Goal: Task Accomplishment & Management: Use online tool/utility

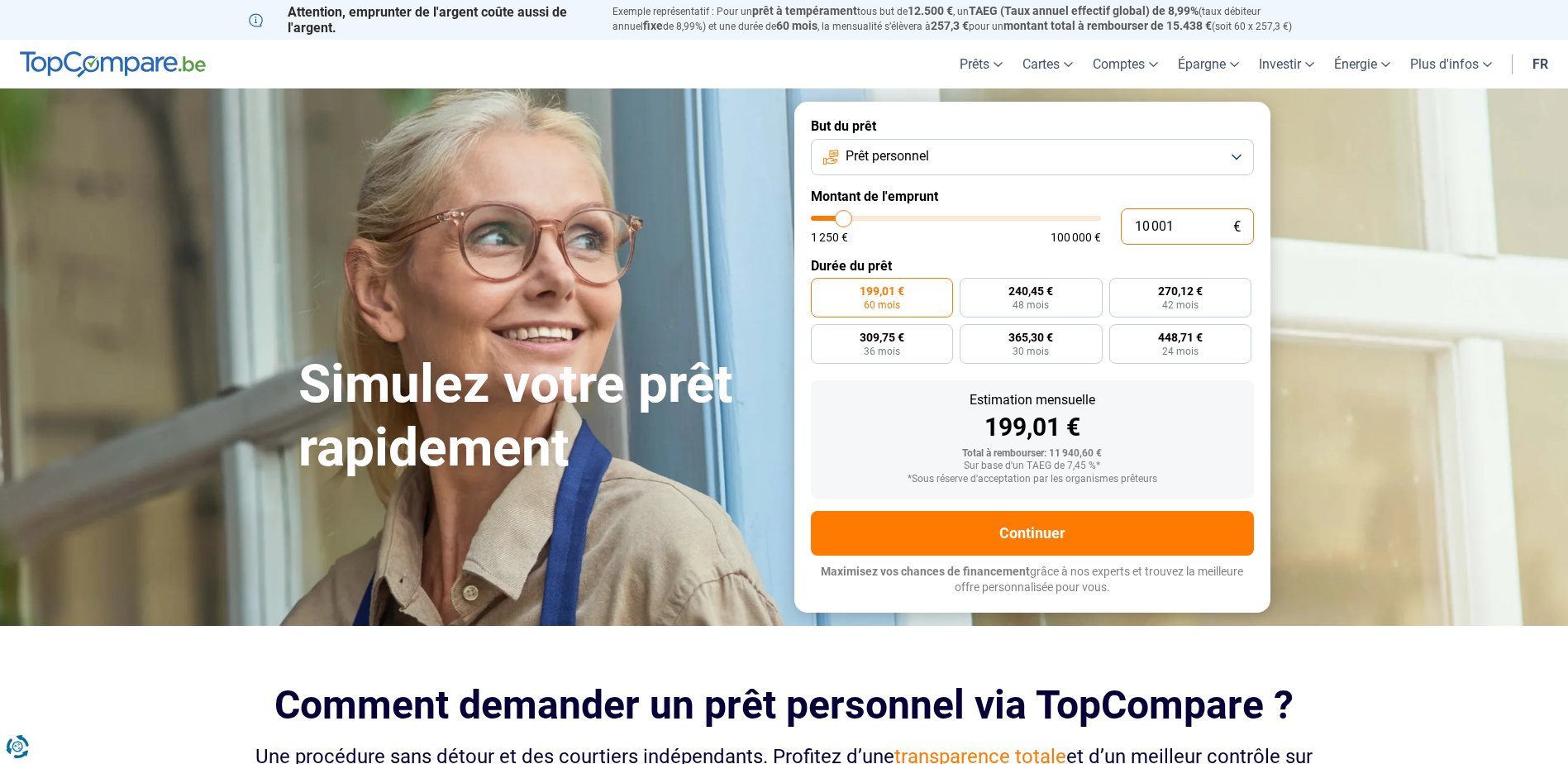
click at [1180, 233] on input "10 001" at bounding box center [1187, 226] width 133 height 37
type input "1 000"
type input "1250"
type input "100"
type input "1250"
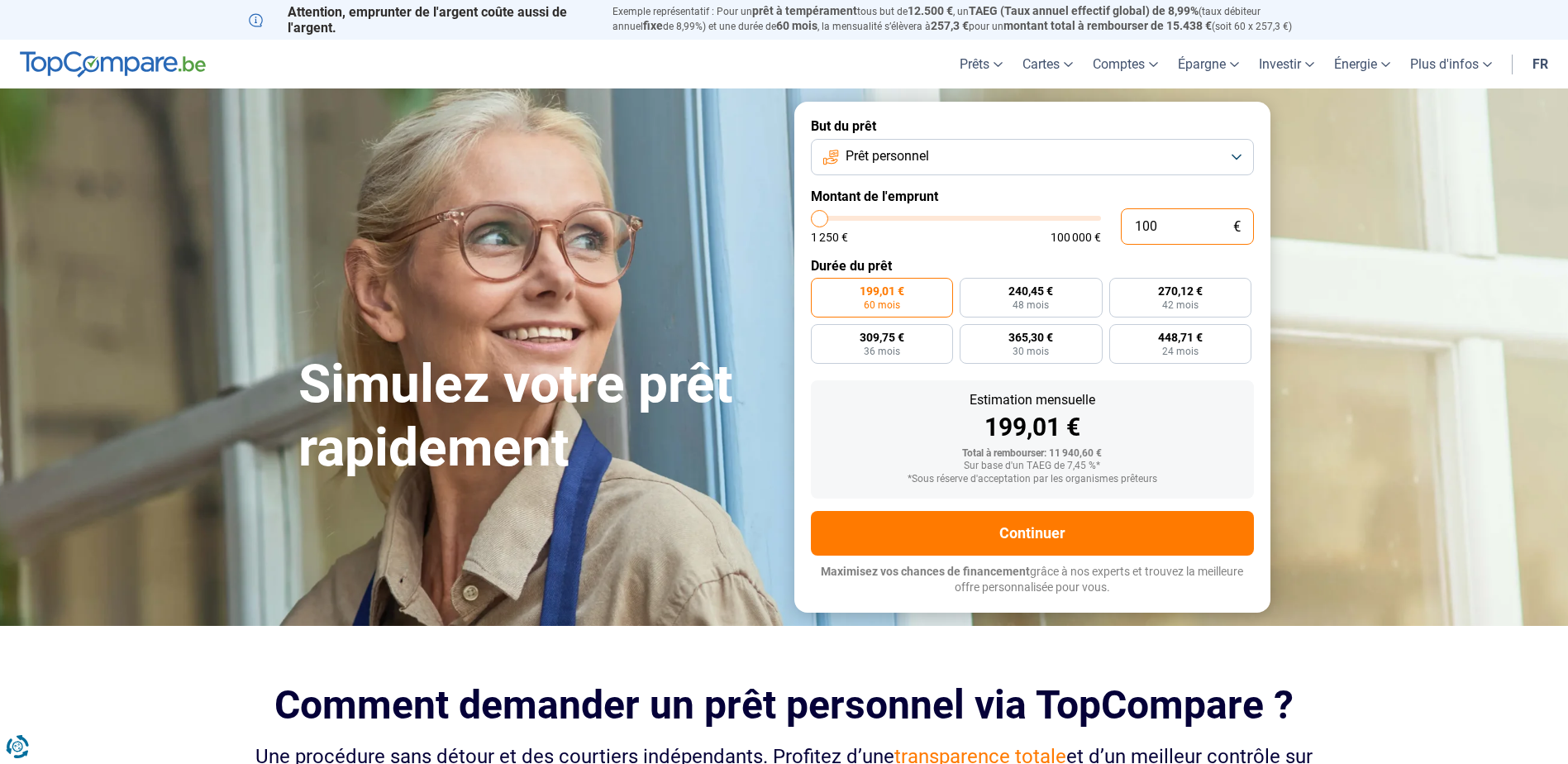
type input "10"
type input "1250"
type input "1"
type input "1250"
type input "0"
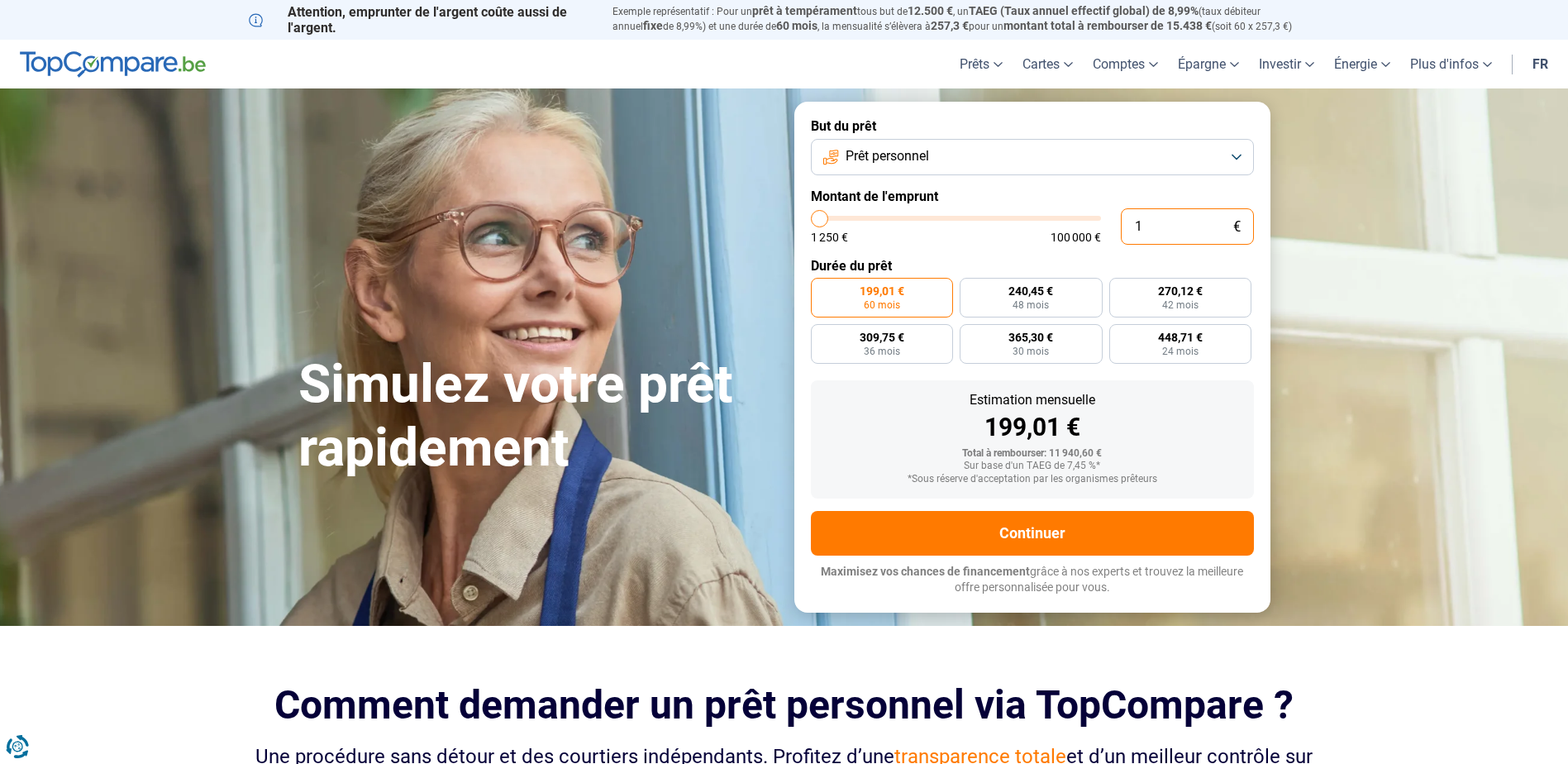
type input "1250"
type input "1 250"
type input "1250"
radio input "true"
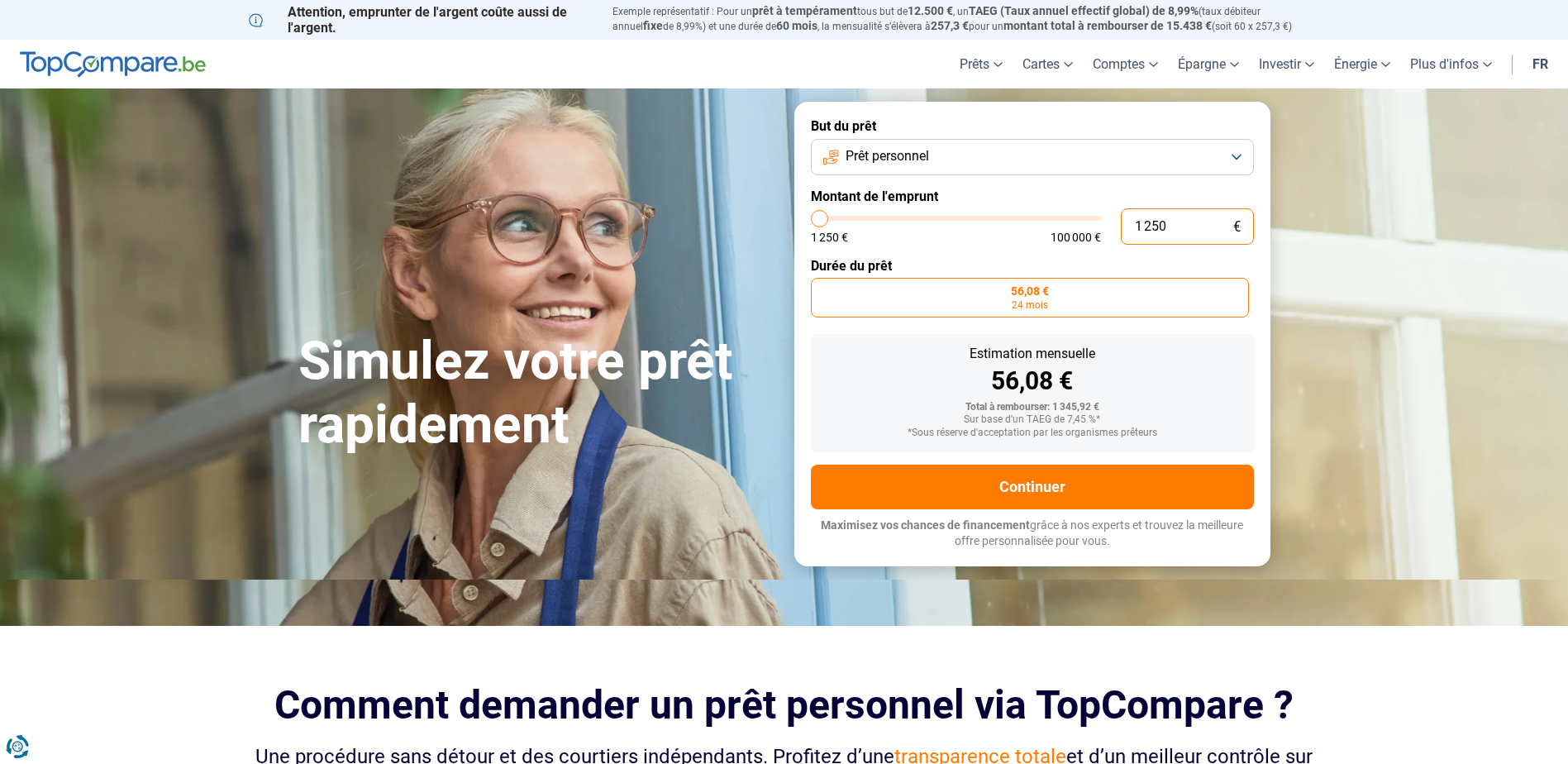
type input "12 508"
type input "12500"
type input "125 085"
type input "100000"
type input "12 508"
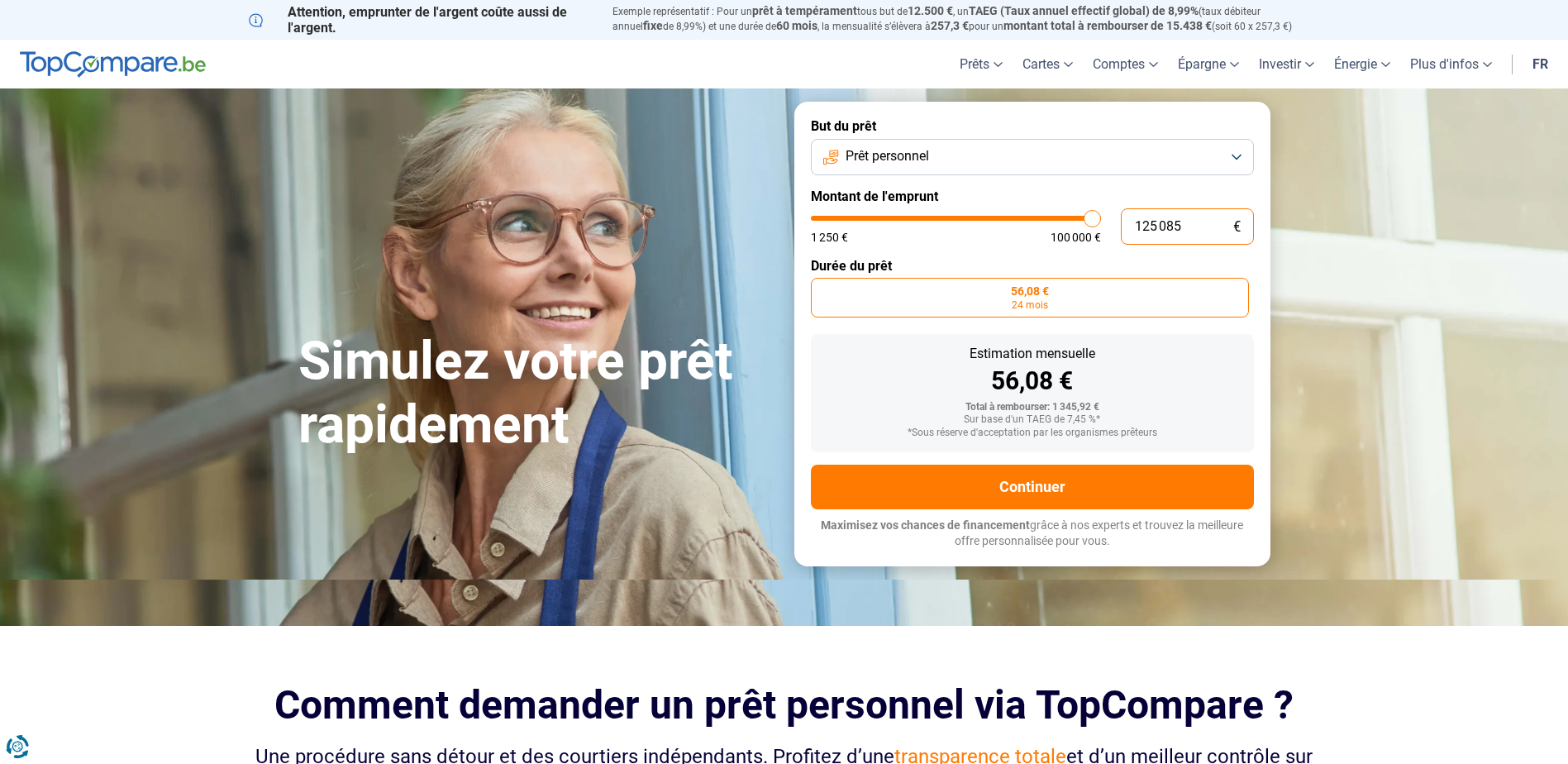
type input "12500"
type input "1 250"
type input "1250"
type input "125"
type input "1250"
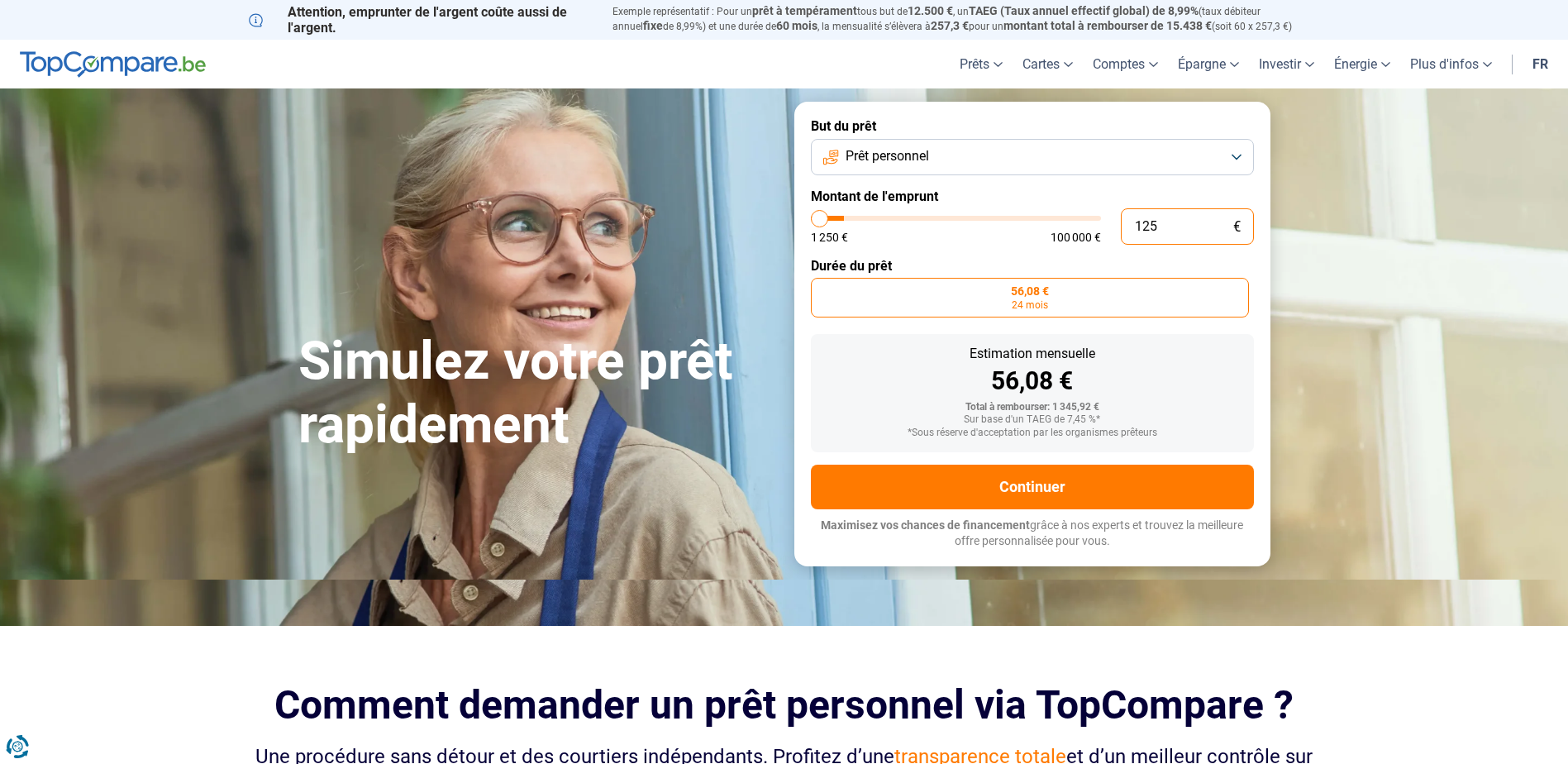
type input "12"
type input "1250"
type input "1"
type input "1250"
type input "0"
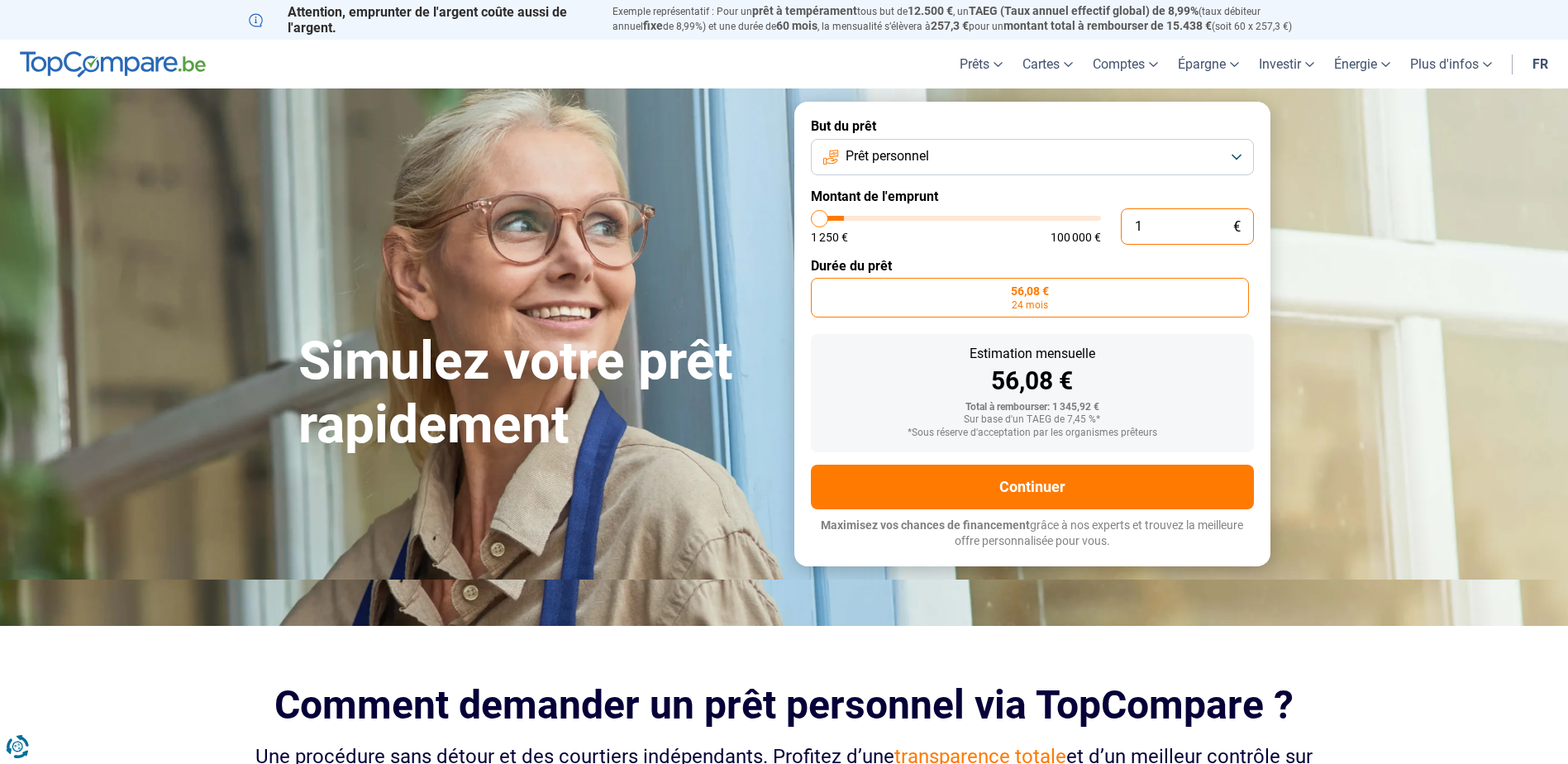
type input "1250"
type input "1 250"
type input "1250"
type input "12 508"
type input "12500"
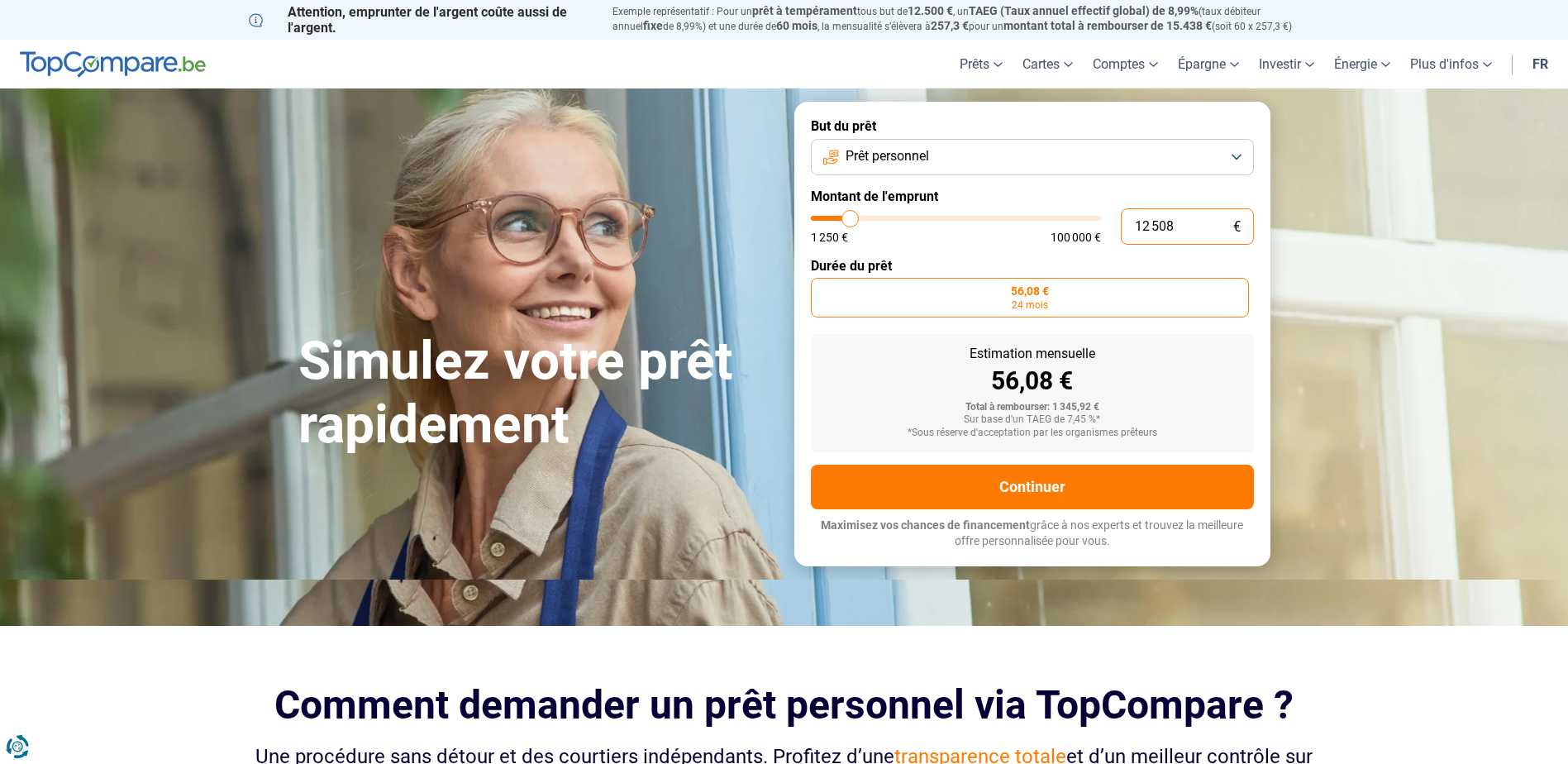
type input "125 085"
type input "100000"
type input "100 000"
type input "100000"
radio input "false"
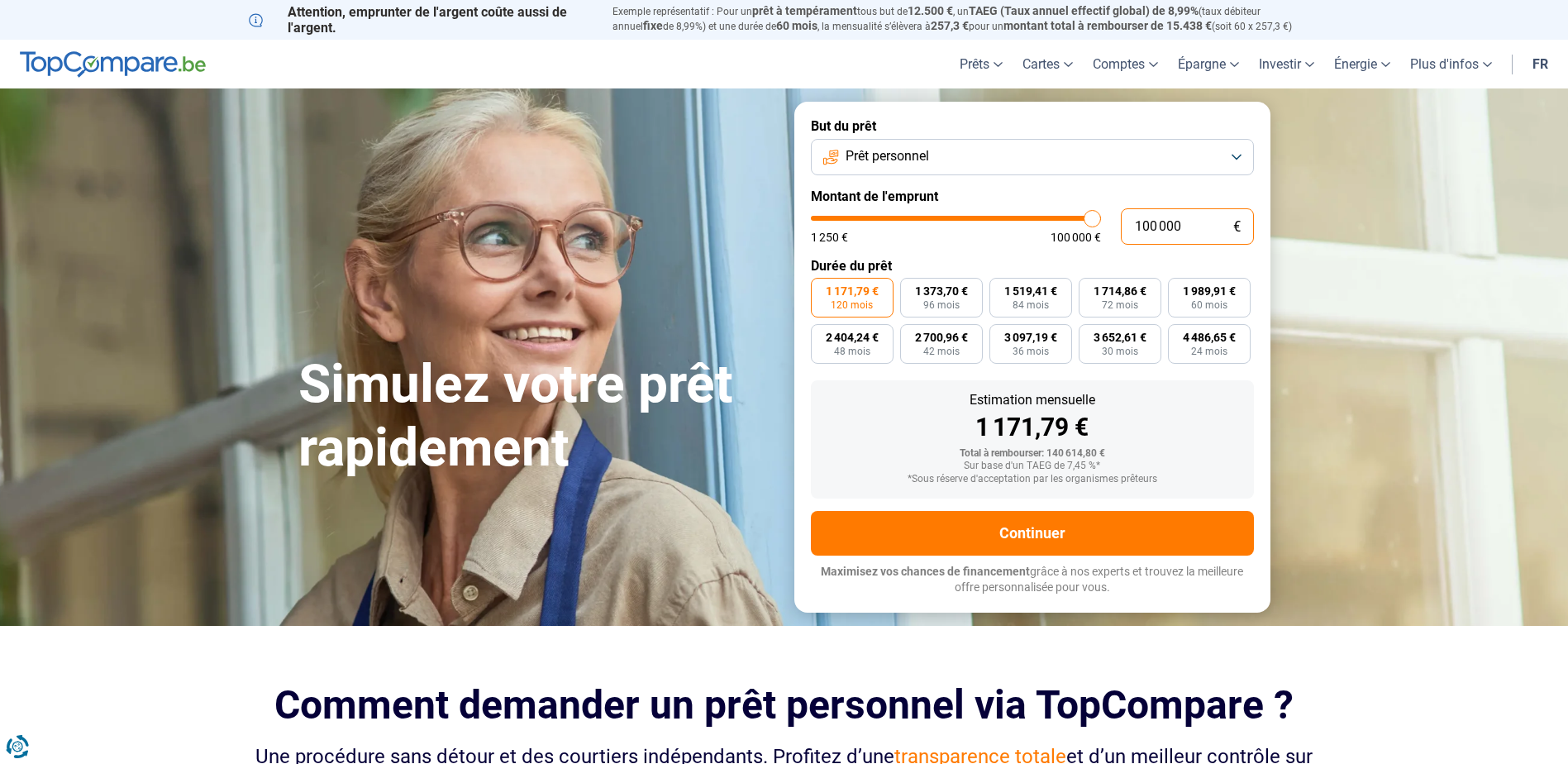
drag, startPoint x: 1188, startPoint y: 224, endPoint x: 1136, endPoint y: 227, distance: 52.1
click at [1136, 227] on input "100 000" at bounding box center [1187, 226] width 133 height 37
type input "8"
type input "1250"
type input "85"
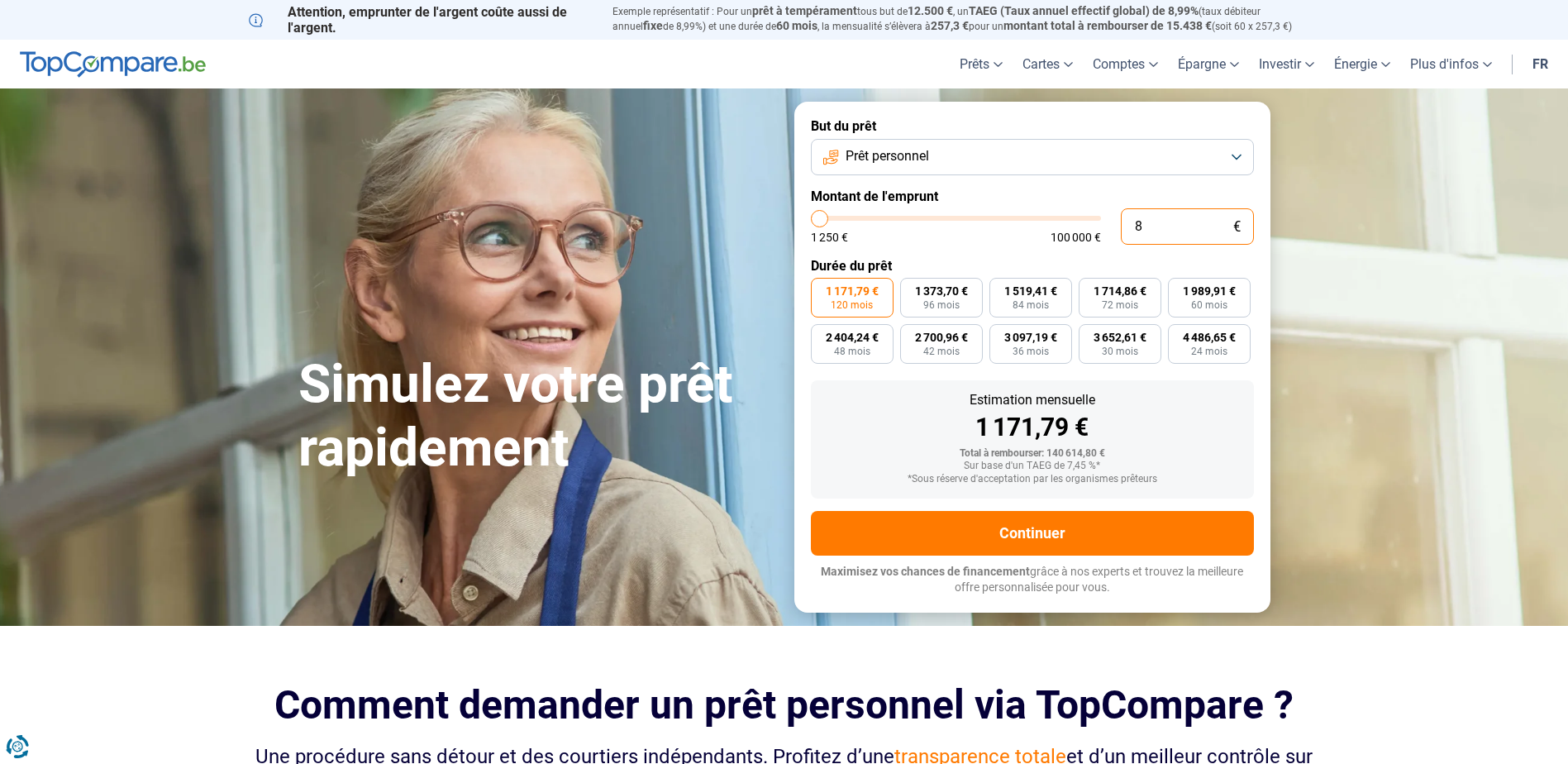
type input "1250"
type input "850"
type input "1250"
type input "8 500"
type input "8500"
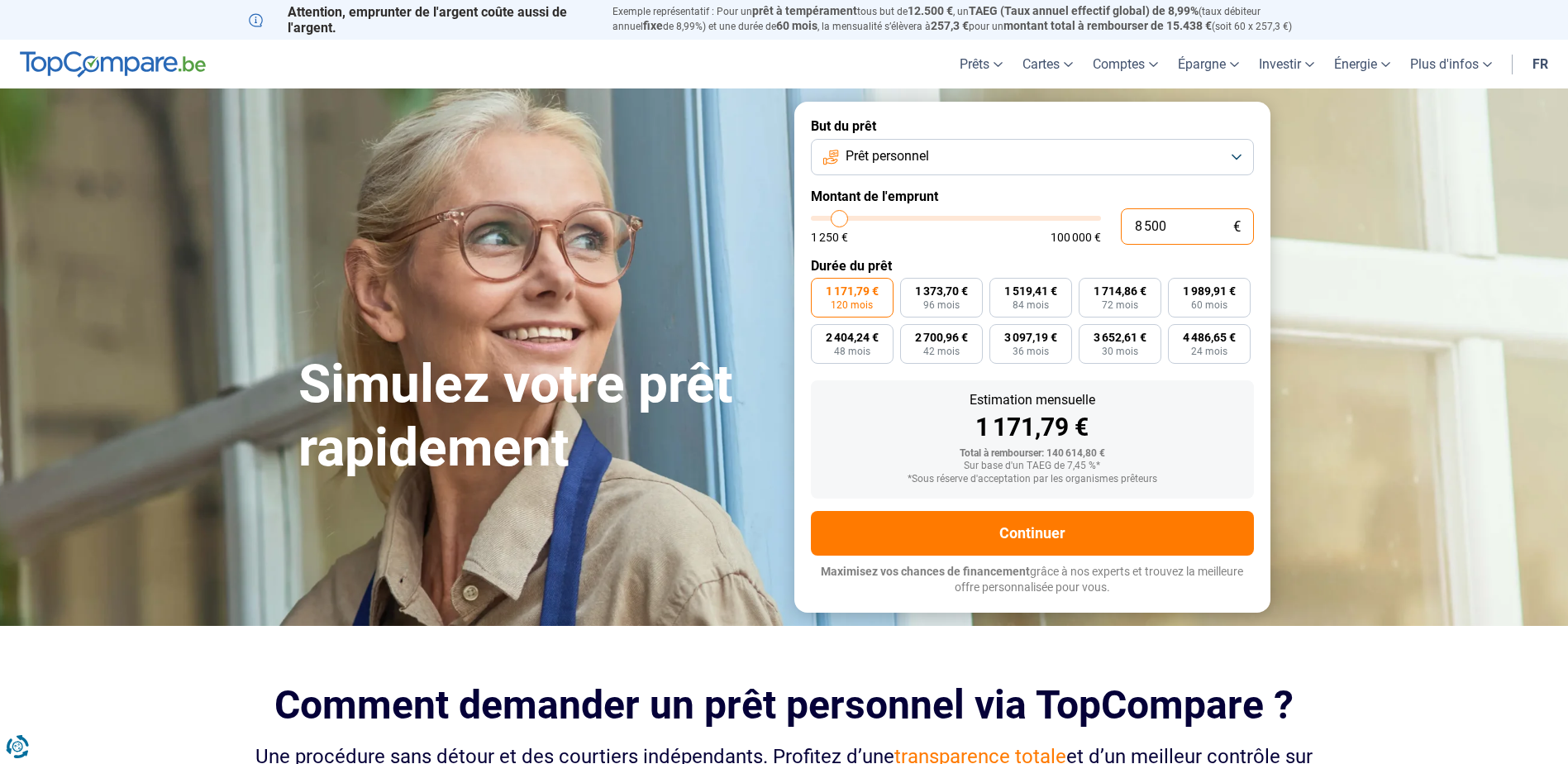
type input "85 000"
type input "85000"
click at [711, 302] on div "Simulez votre prêt rapidement" at bounding box center [536, 356] width 496 height 246
click at [1203, 225] on input "85 000" at bounding box center [1187, 226] width 133 height 37
type input "8 500"
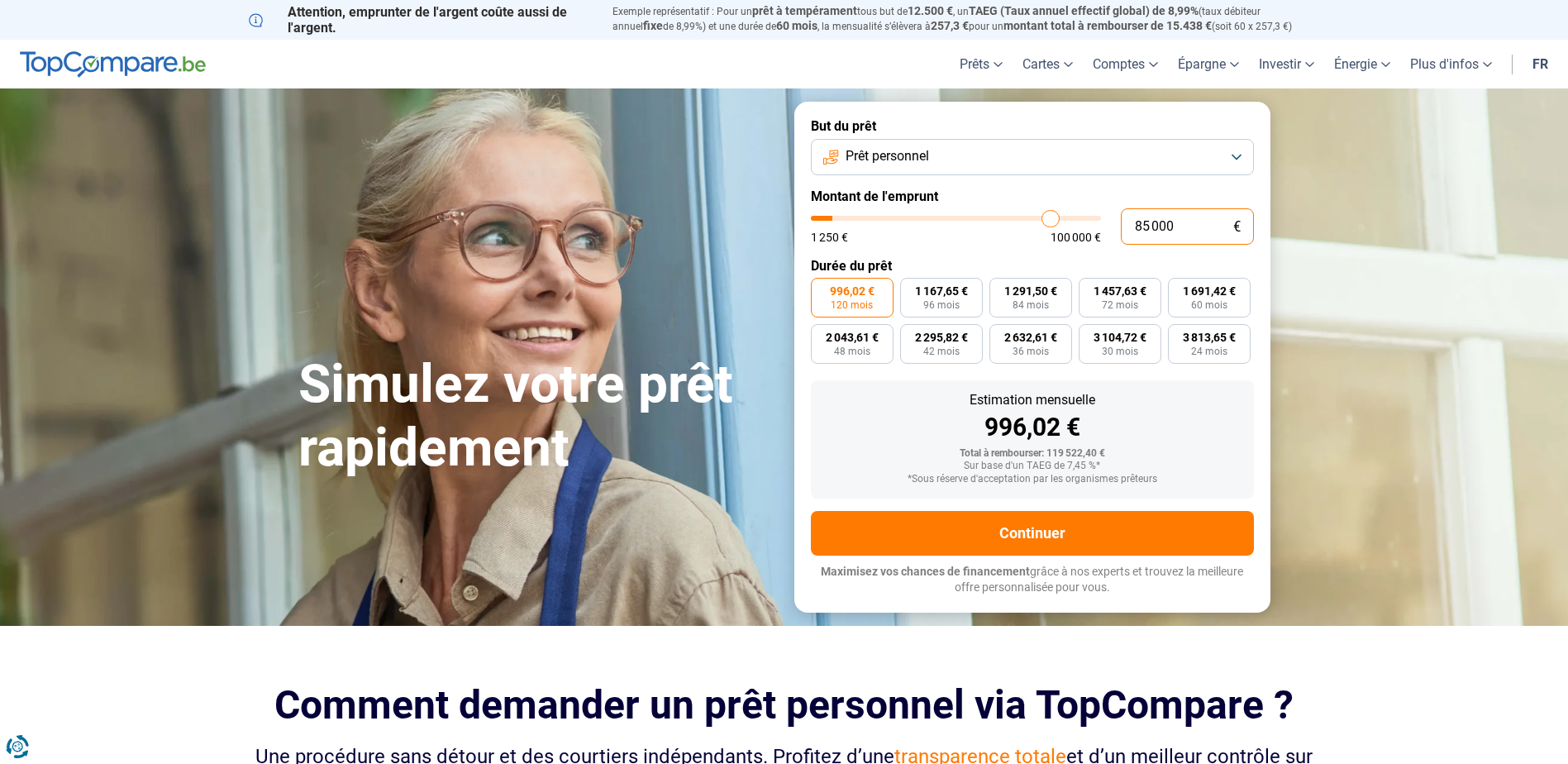
type input "8500"
type input "850"
type input "1250"
type input "85"
type input "1250"
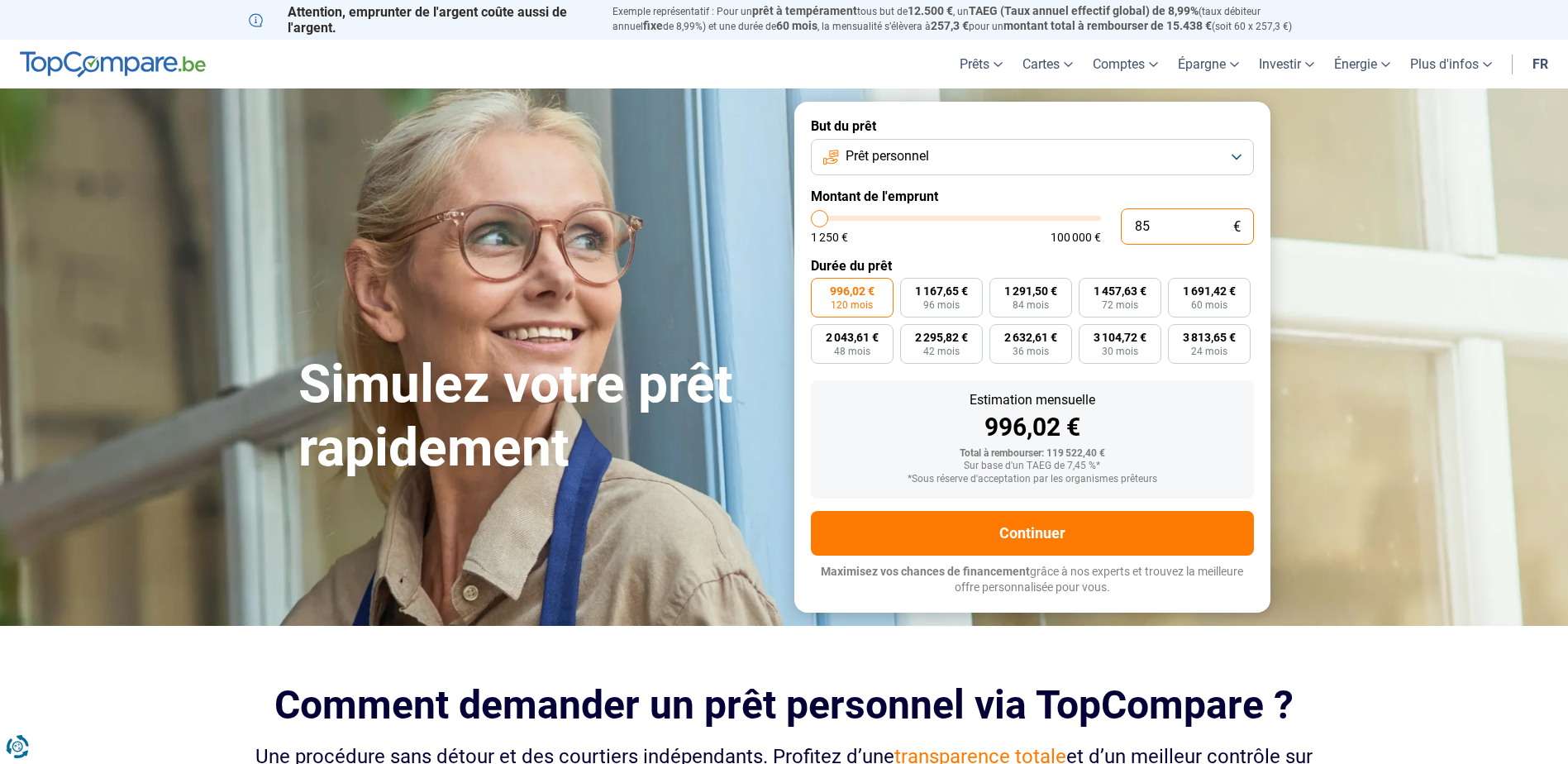
type input "8"
type input "1250"
type input "0"
type input "1250"
type input "1 250"
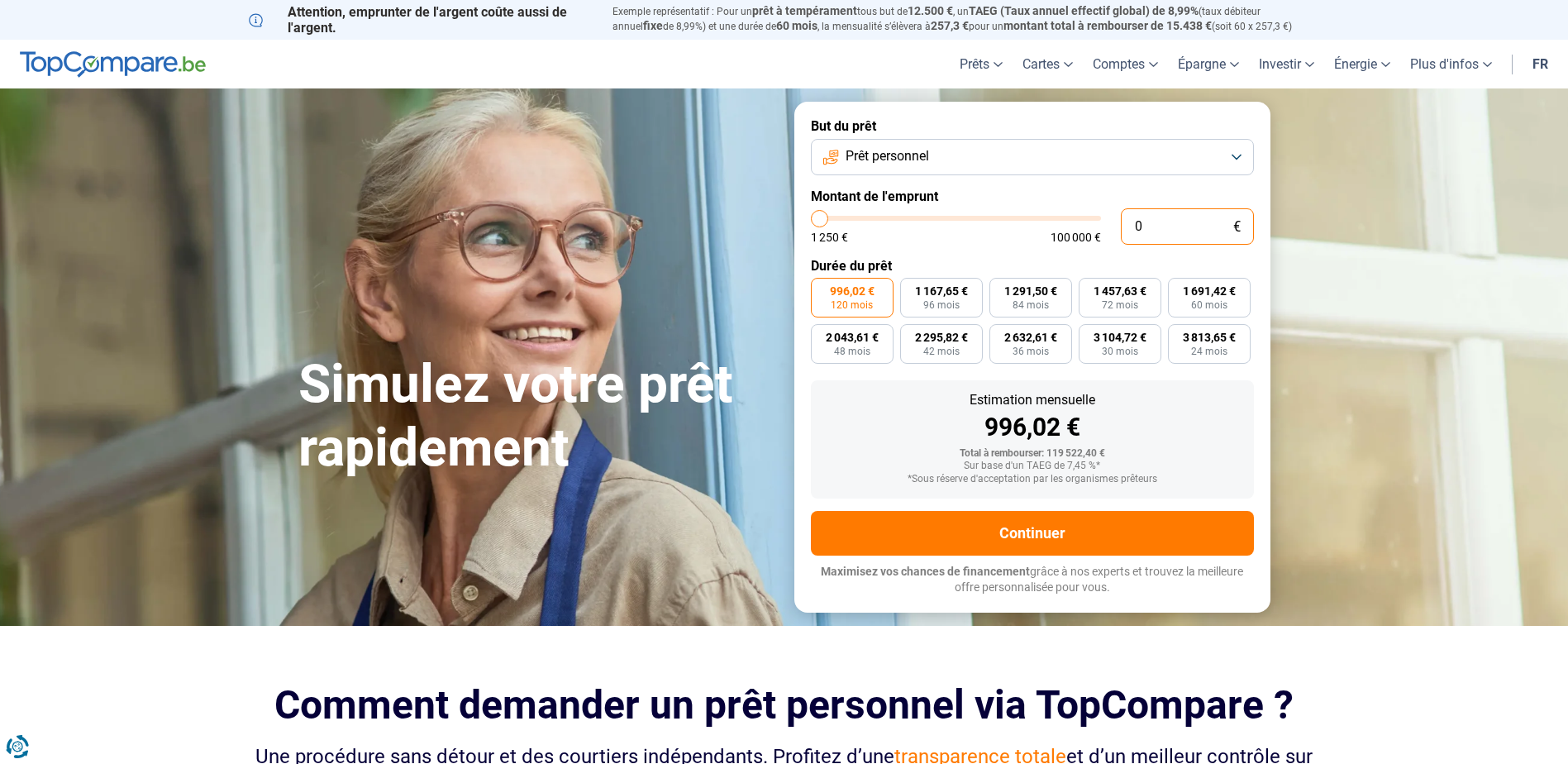
type input "1250"
radio input "true"
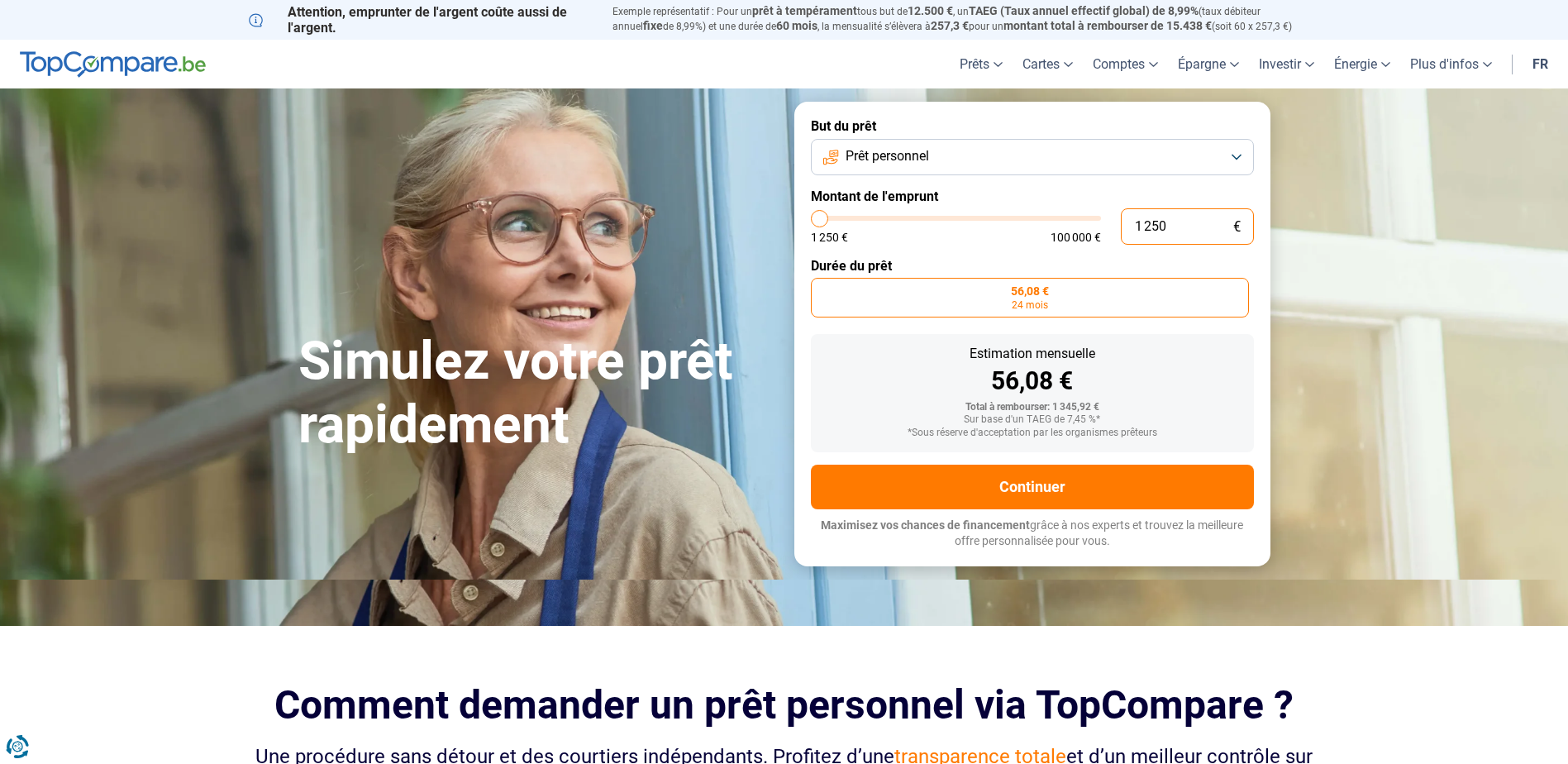
type input "125"
type input "1250"
type input "12"
type input "1250"
type input "1"
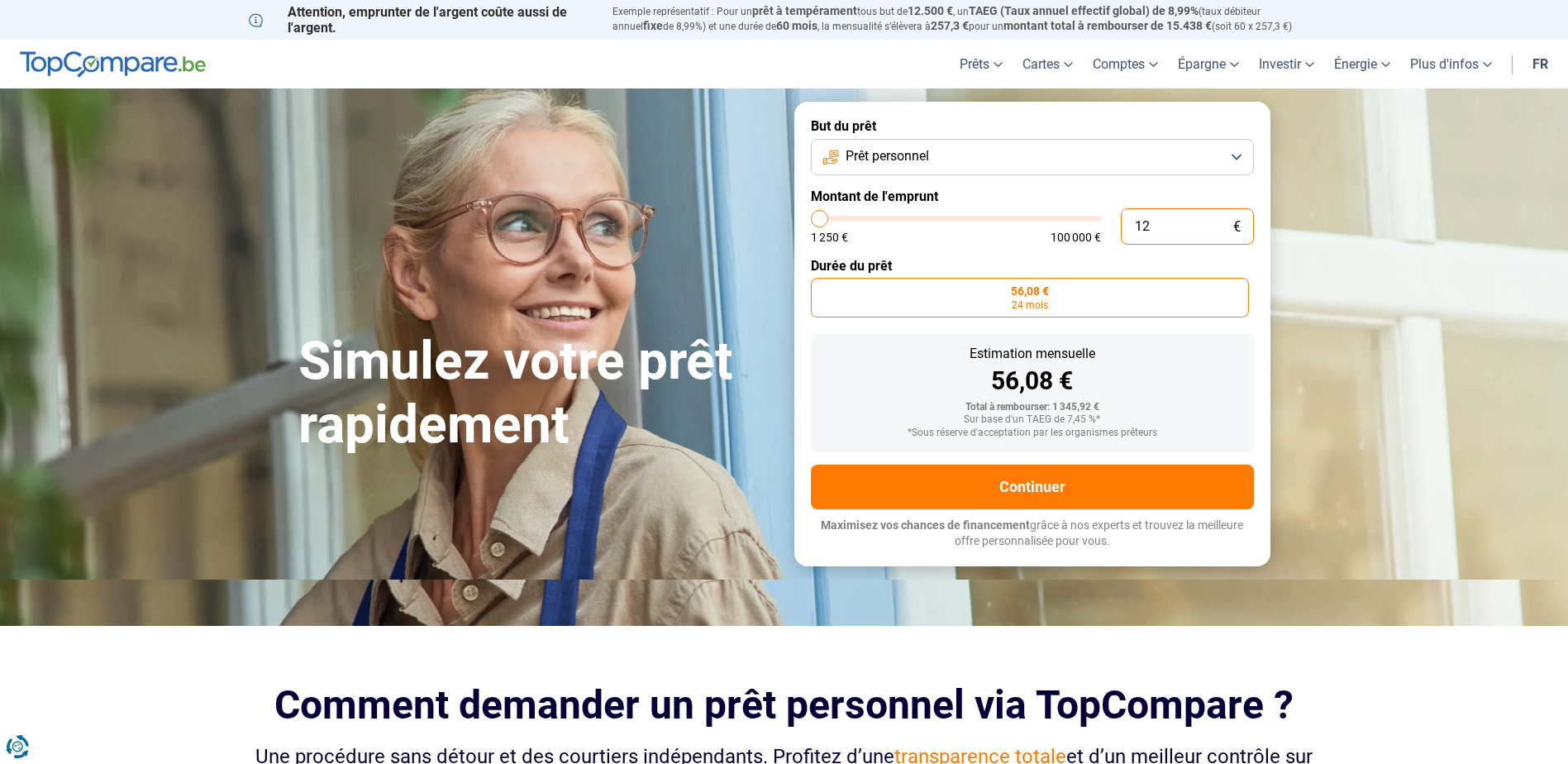
type input "1250"
type input "0"
type input "1250"
type input "8"
type input "1250"
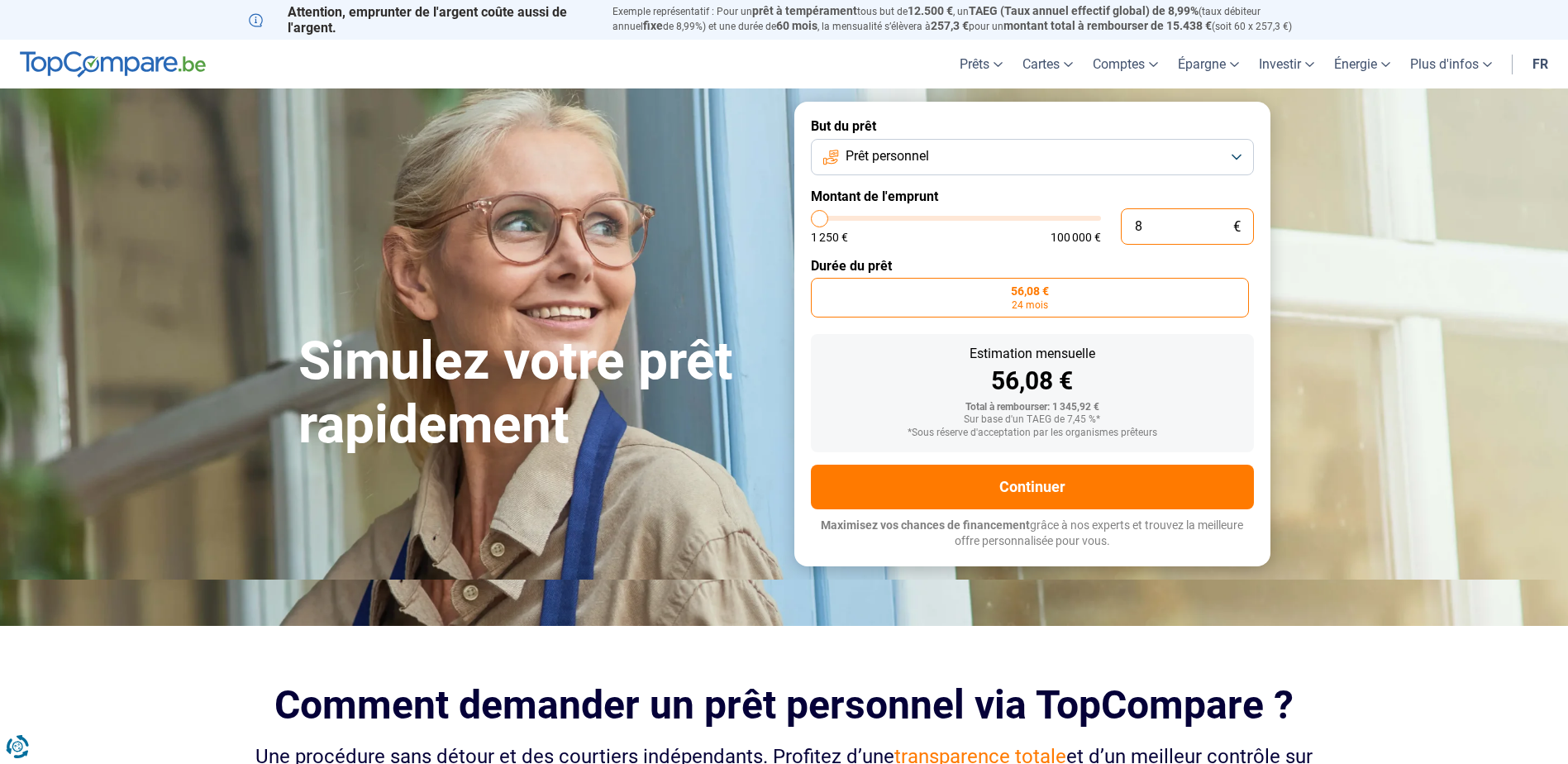
type input "80"
type input "1250"
type input "800"
type input "1250"
type input "8 000"
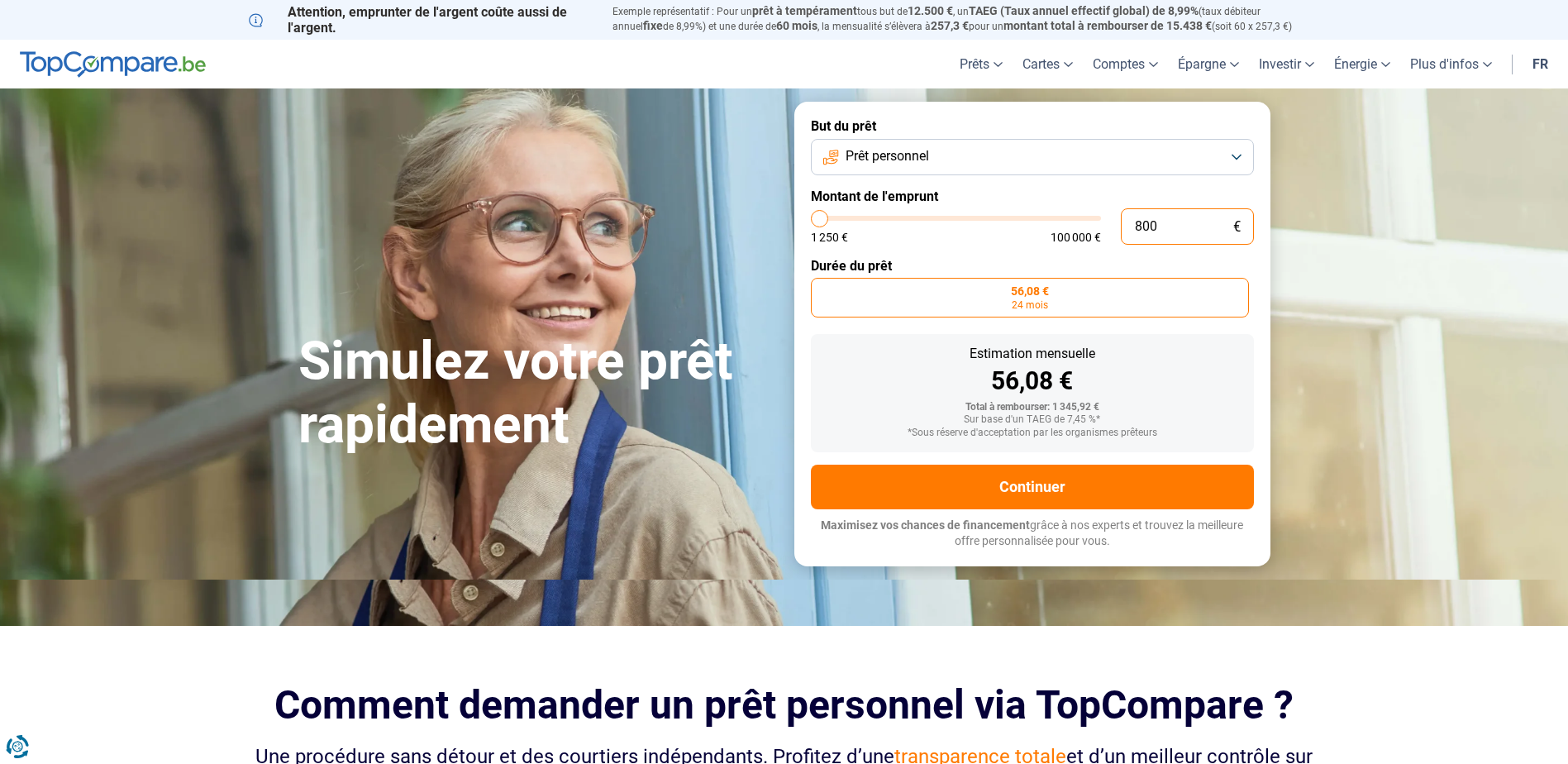
type input "8000"
type input "80 000"
type input "80000"
radio input "false"
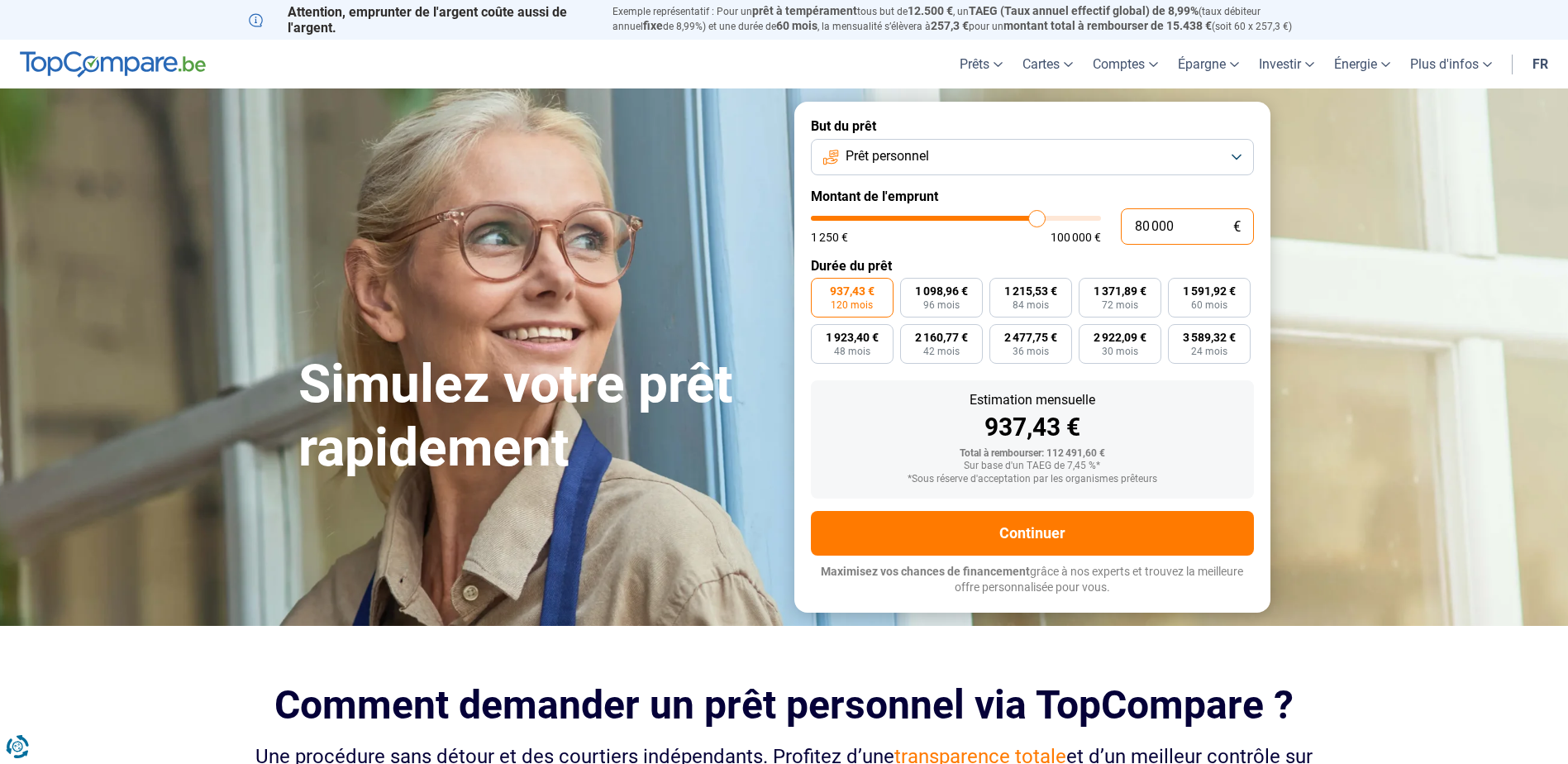
type input "80 000"
click at [1050, 585] on p "Maximisez vos chances de financement grâce à nos experts et trouvez la meilleur…" at bounding box center [1032, 580] width 443 height 33
